Goal: Use online tool/utility: Utilize a website feature to perform a specific function

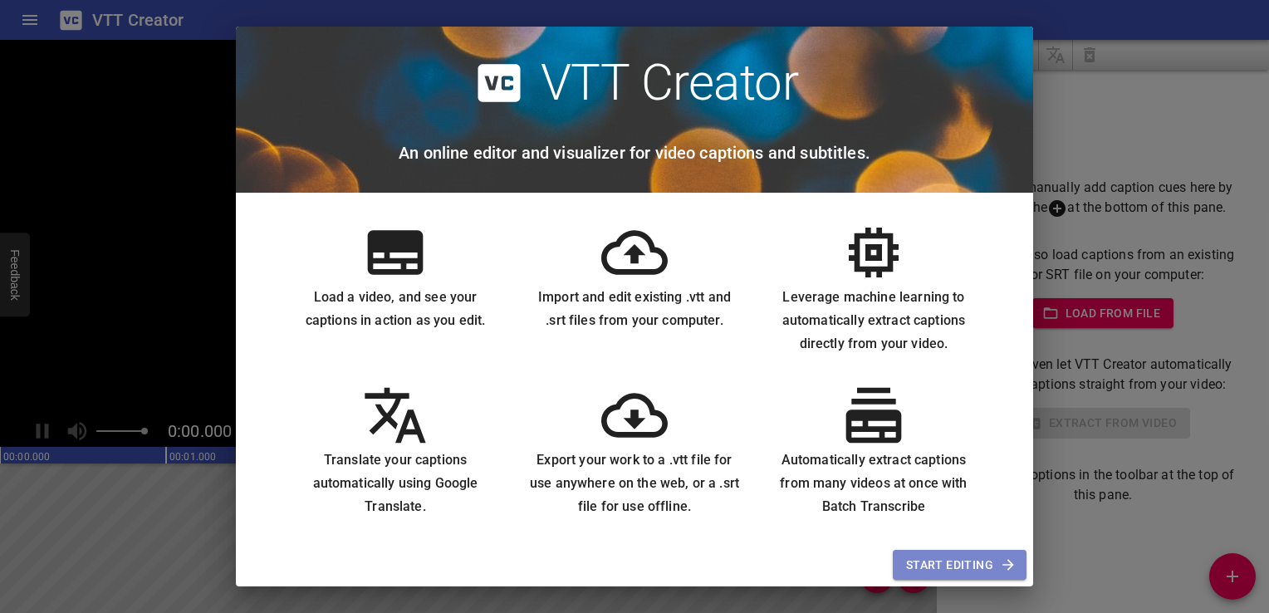
click at [992, 568] on span "Start Editing" at bounding box center [959, 565] width 107 height 21
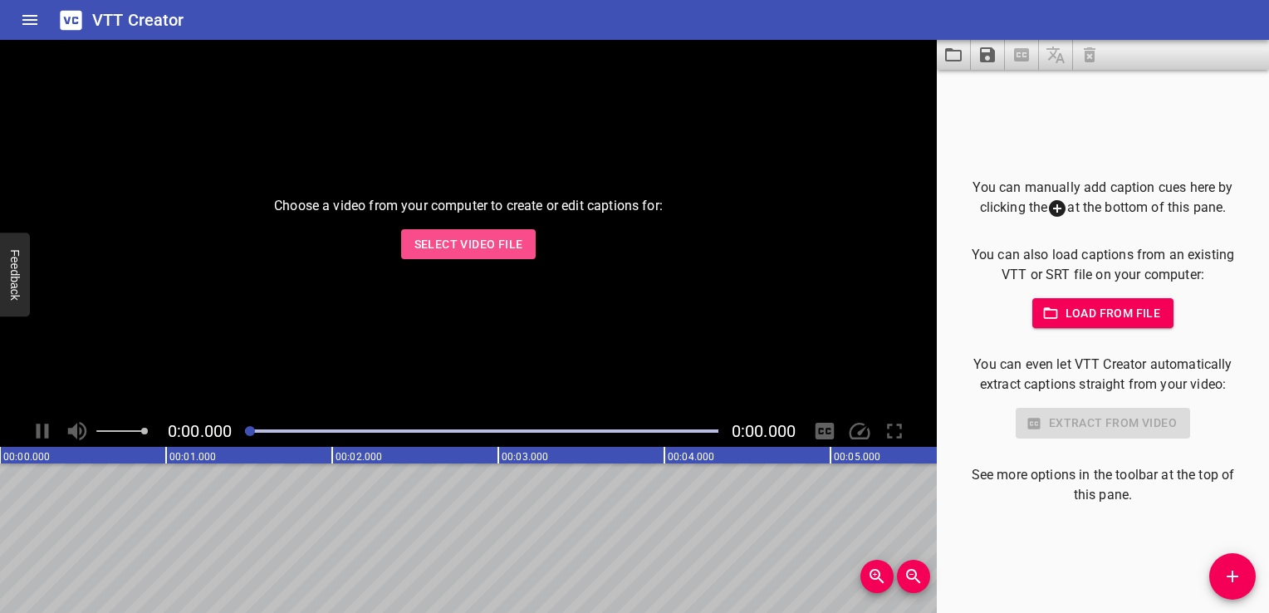
click at [484, 244] on span "Select Video File" at bounding box center [468, 244] width 109 height 21
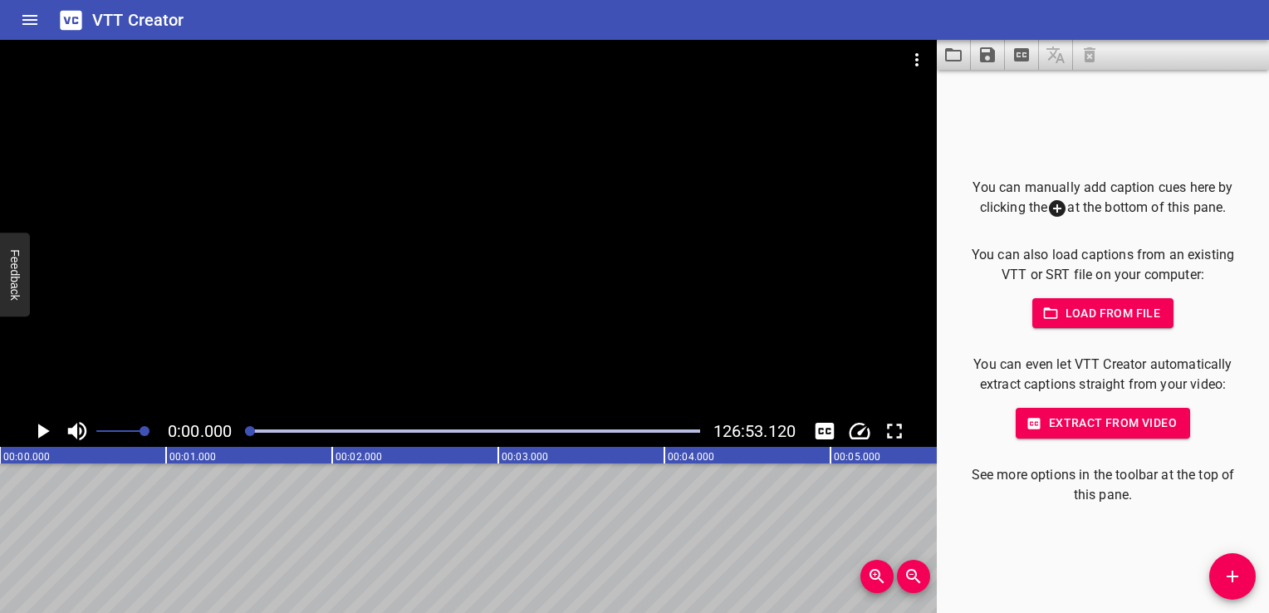
click at [282, 245] on div at bounding box center [468, 227] width 937 height 375
click at [286, 428] on div at bounding box center [472, 430] width 474 height 23
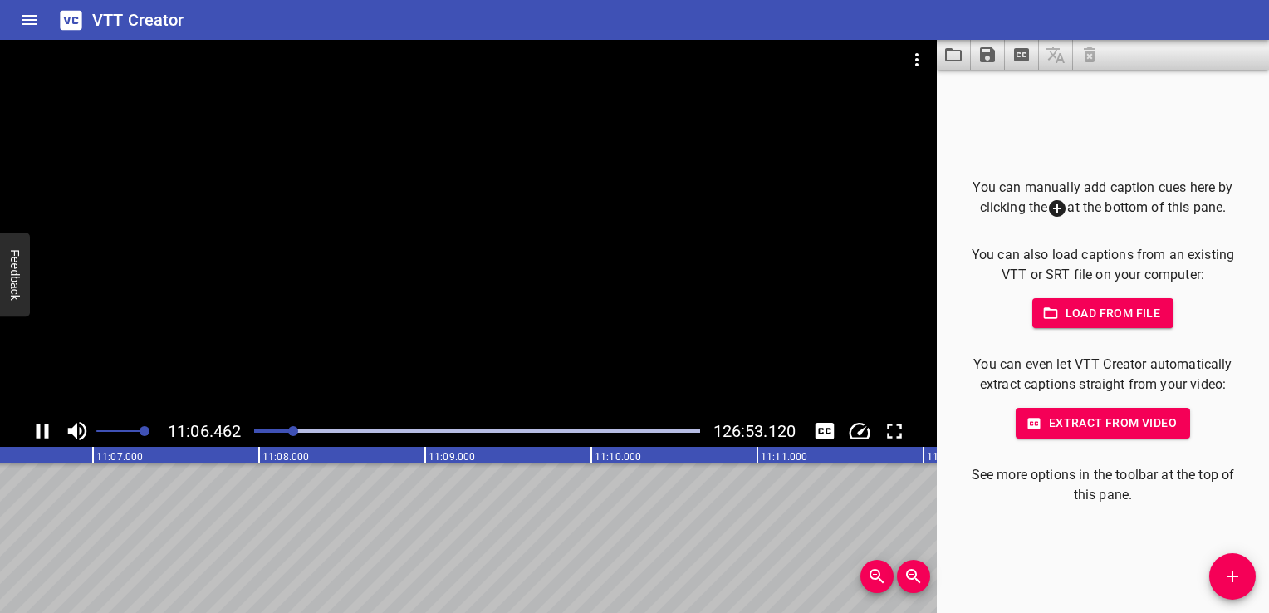
click at [354, 405] on div at bounding box center [468, 227] width 937 height 375
click at [360, 382] on div at bounding box center [468, 227] width 937 height 375
click at [425, 268] on div at bounding box center [468, 227] width 937 height 375
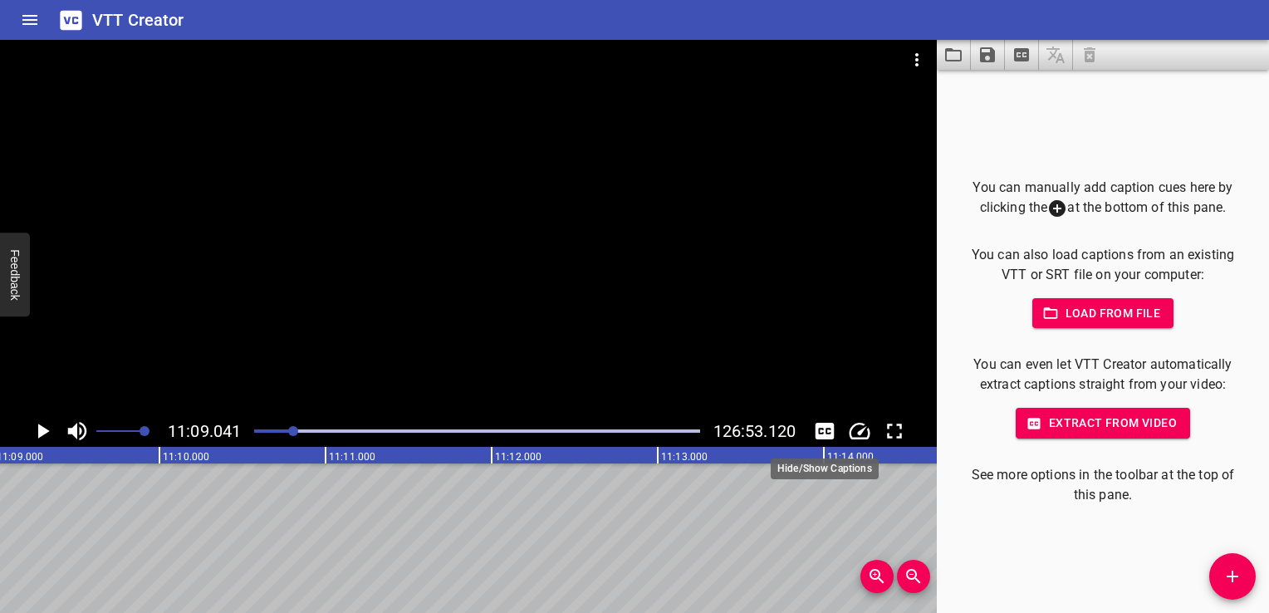
click at [834, 431] on icon "Toggle captions" at bounding box center [825, 431] width 19 height 17
click at [827, 439] on icon "Toggle captions" at bounding box center [825, 431] width 19 height 17
click at [1239, 583] on icon "Add Cue" at bounding box center [1233, 576] width 20 height 20
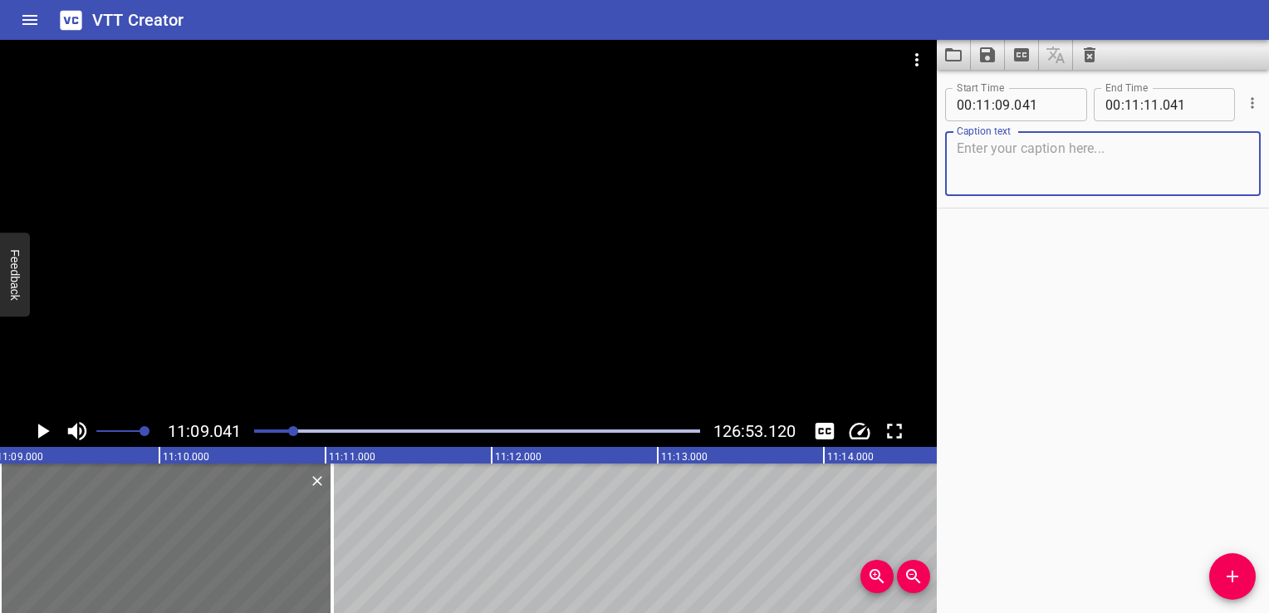
click at [1041, 162] on textarea at bounding box center [1103, 163] width 292 height 47
type textarea "h"
type textarea "look there"
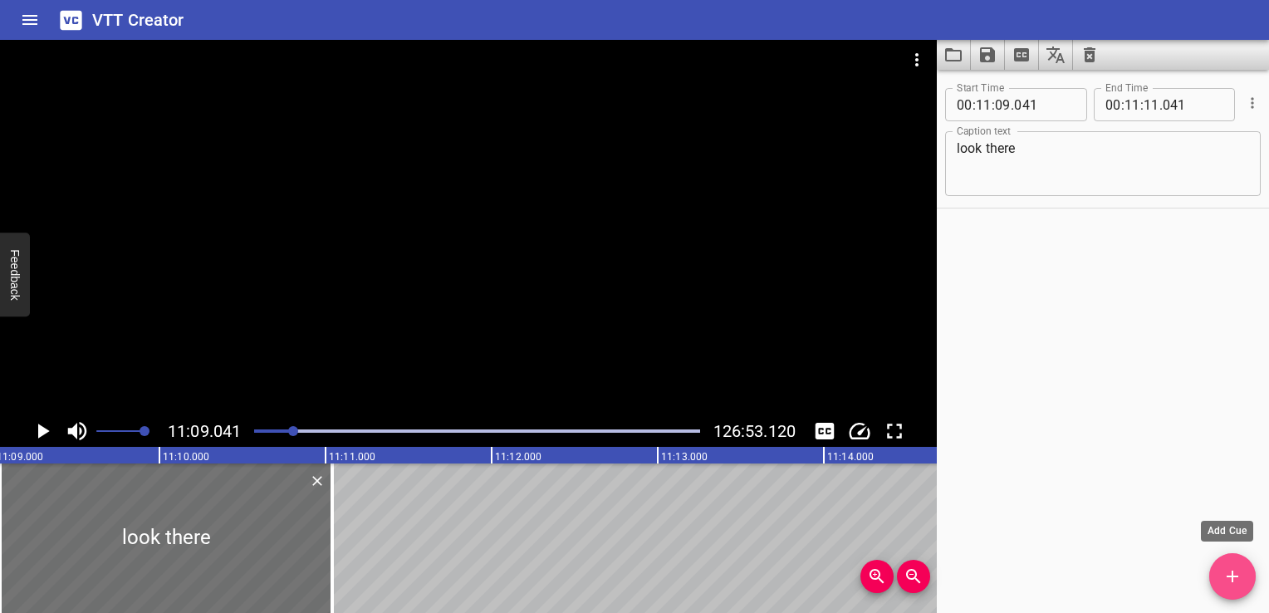
click at [1229, 563] on button "Add Cue" at bounding box center [1232, 576] width 47 height 47
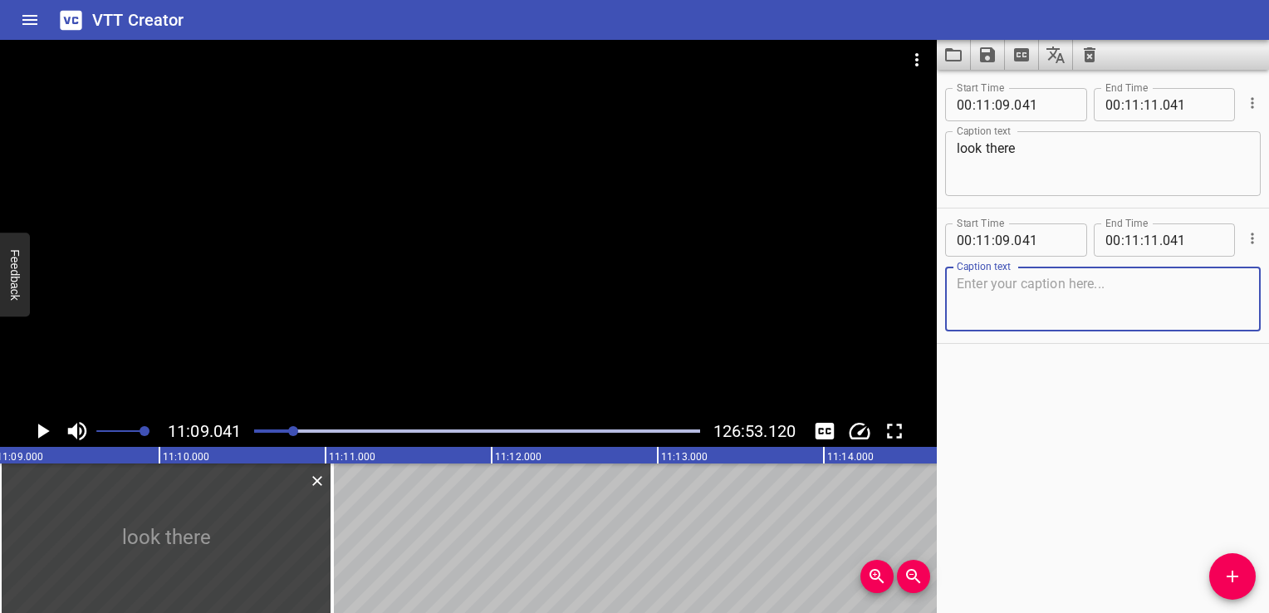
click at [742, 326] on div at bounding box center [468, 227] width 937 height 375
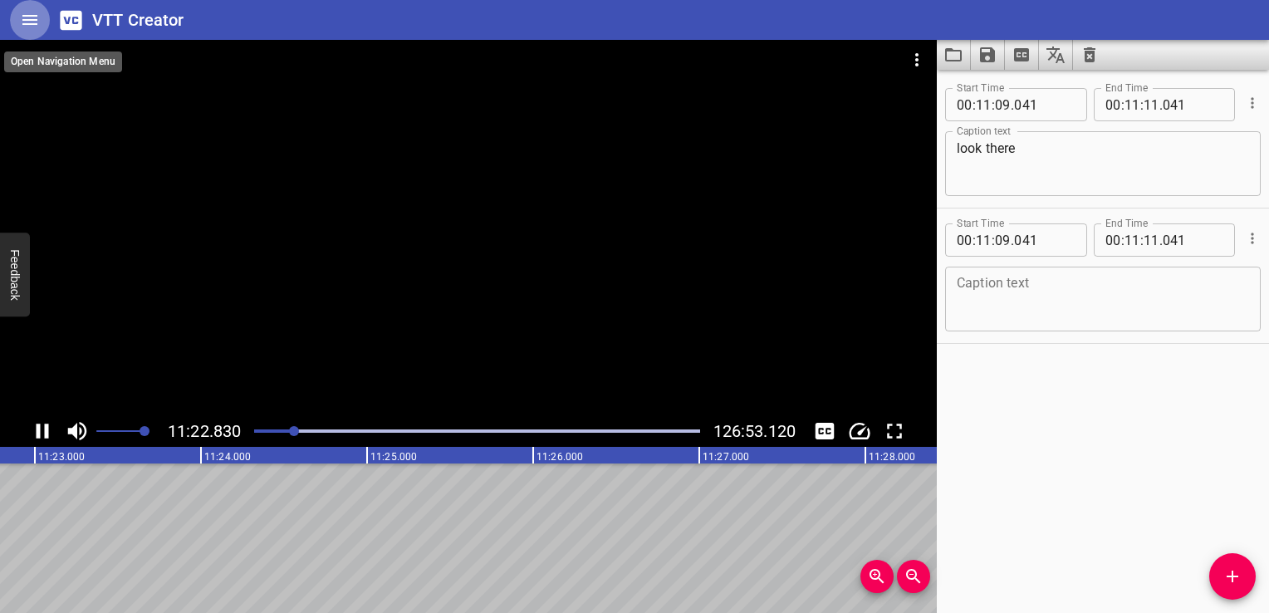
click at [37, 25] on icon "Home" at bounding box center [30, 20] width 20 height 20
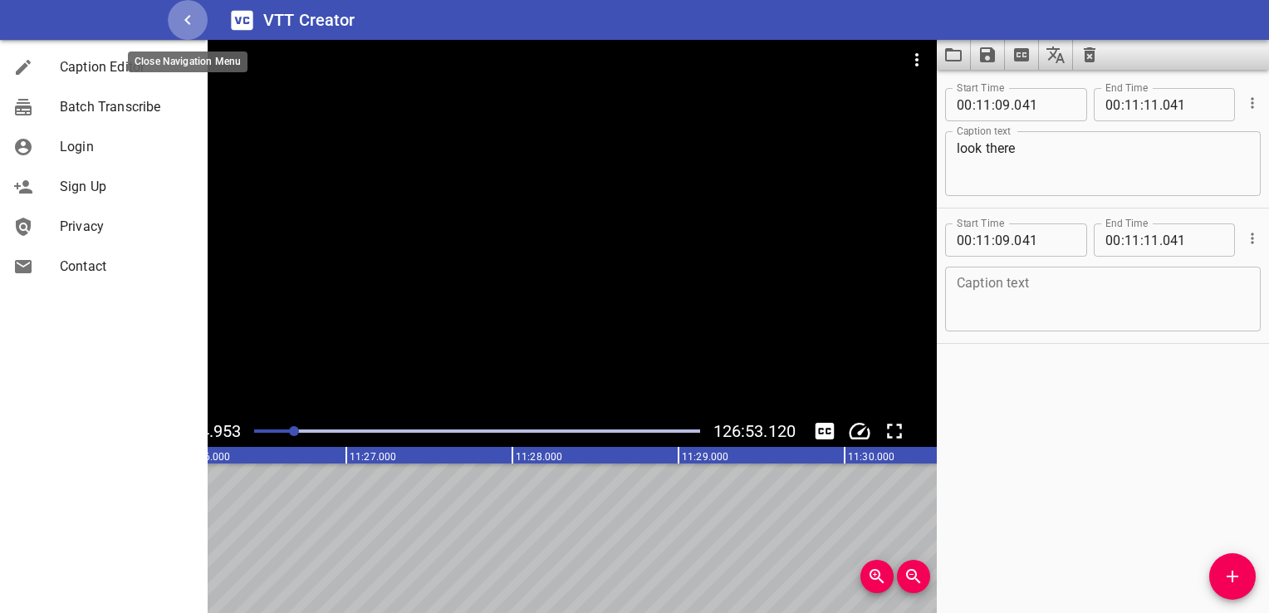
click at [189, 17] on icon "button" at bounding box center [188, 20] width 20 height 20
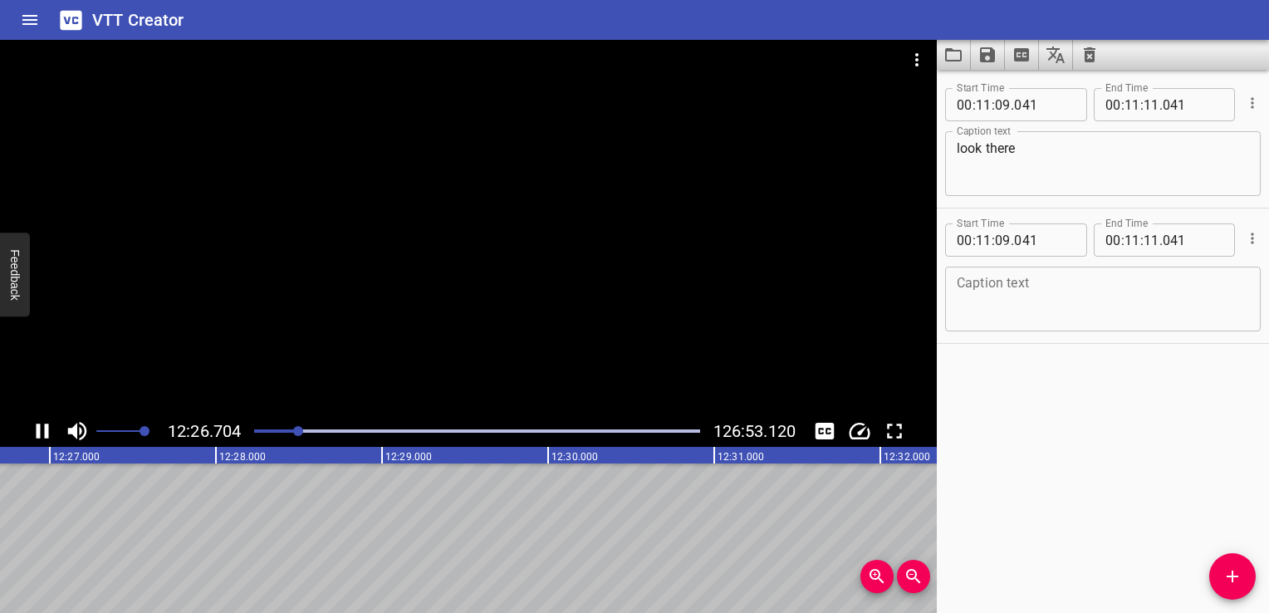
click at [475, 335] on div at bounding box center [468, 227] width 937 height 375
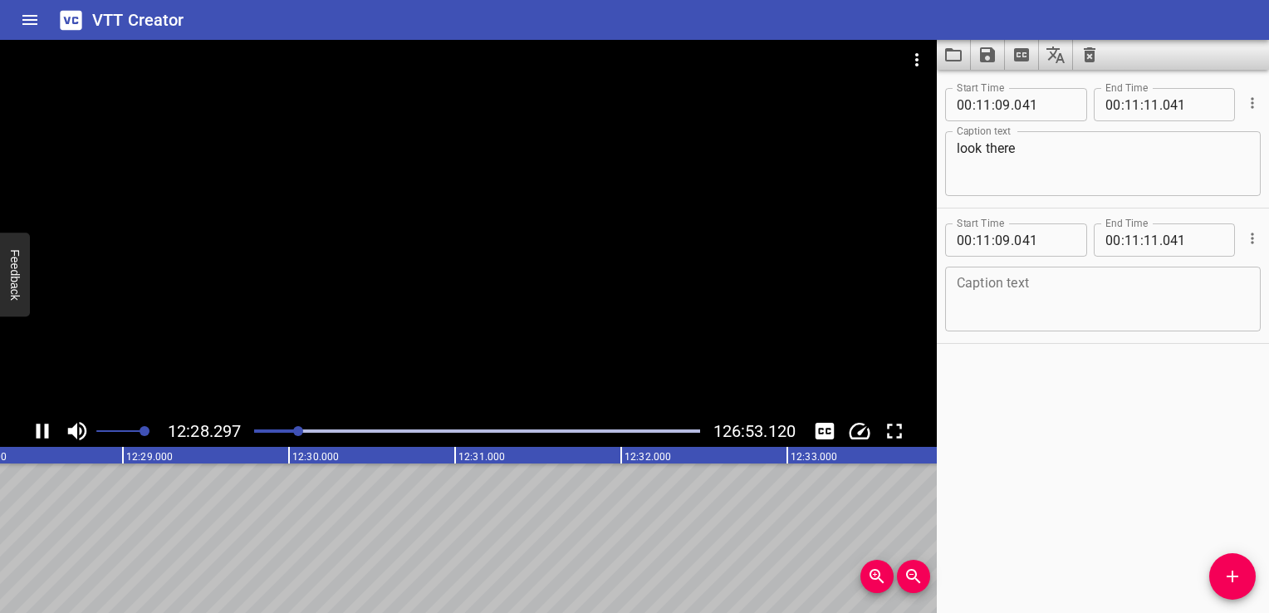
drag, startPoint x: 378, startPoint y: 344, endPoint x: 475, endPoint y: 335, distance: 97.6
click at [475, 335] on div at bounding box center [468, 227] width 937 height 375
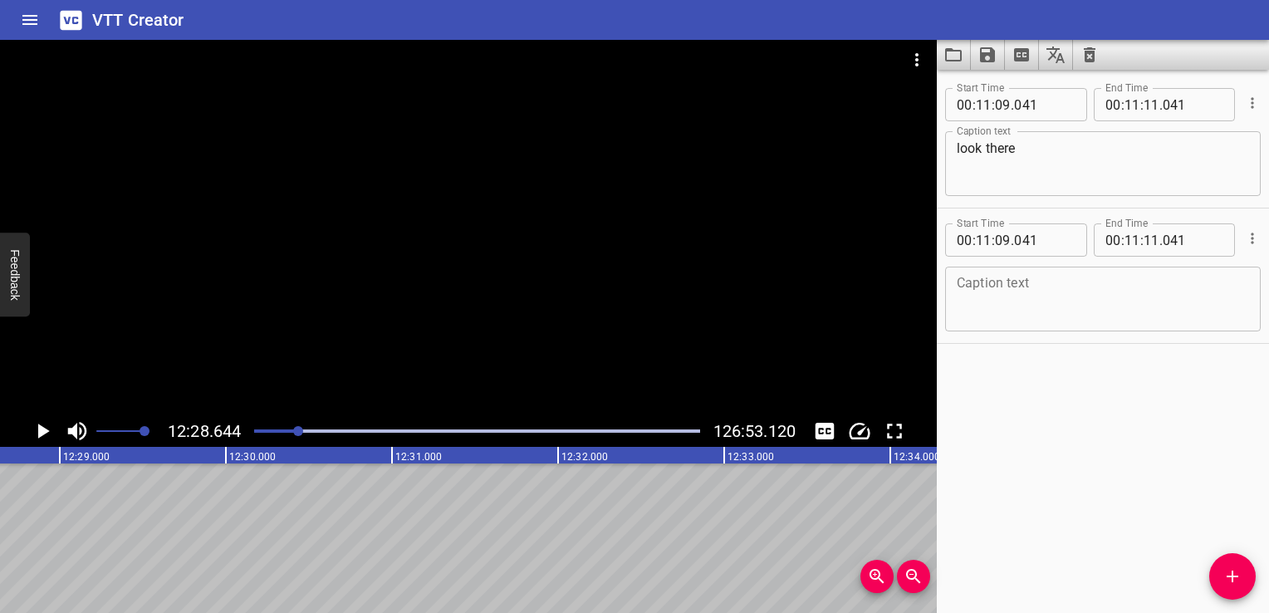
click at [475, 335] on div at bounding box center [468, 227] width 937 height 375
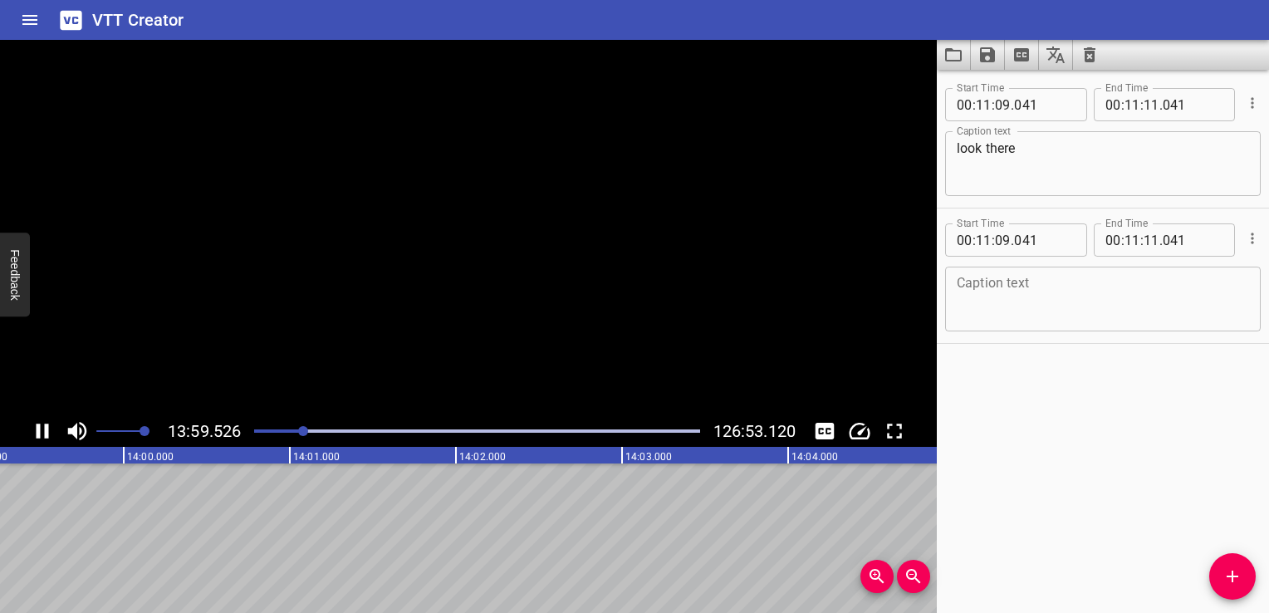
click at [686, 245] on video at bounding box center [468, 227] width 937 height 375
drag, startPoint x: 686, startPoint y: 245, endPoint x: 620, endPoint y: -61, distance: 313.6
click at [620, 0] on html "VTT Creator Caption Editor Batch Transcribe Login Sign Up Privacy Contact 14:01…" at bounding box center [634, 306] width 1269 height 613
